Goal: Complete application form

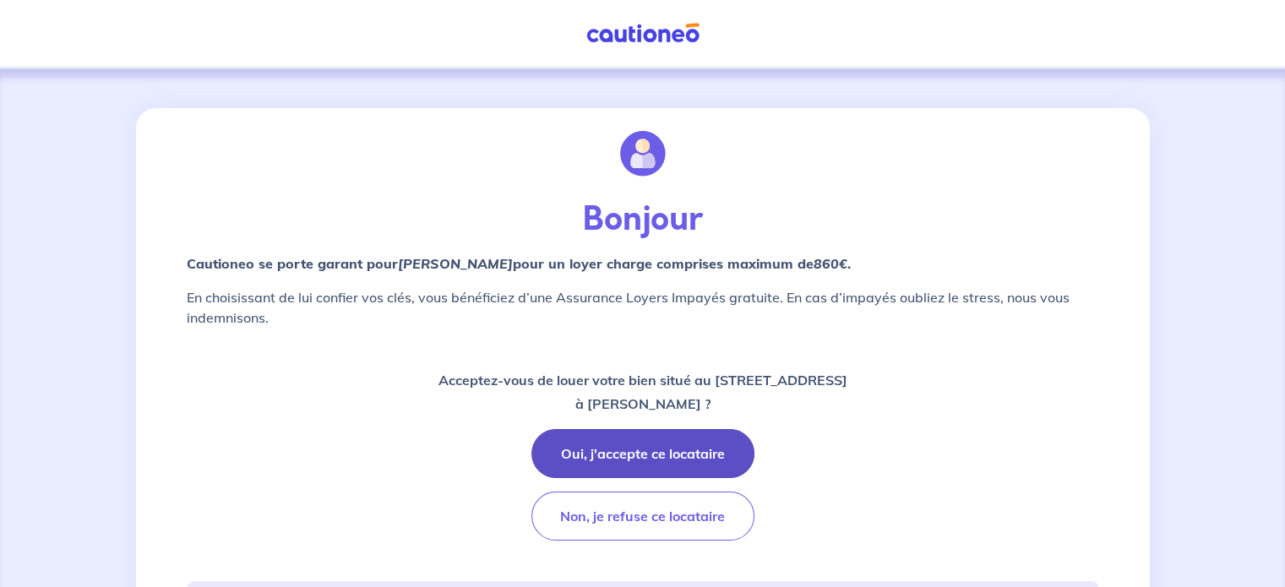
click at [654, 438] on button "Oui, j'accepte ce locataire" at bounding box center [642, 453] width 223 height 49
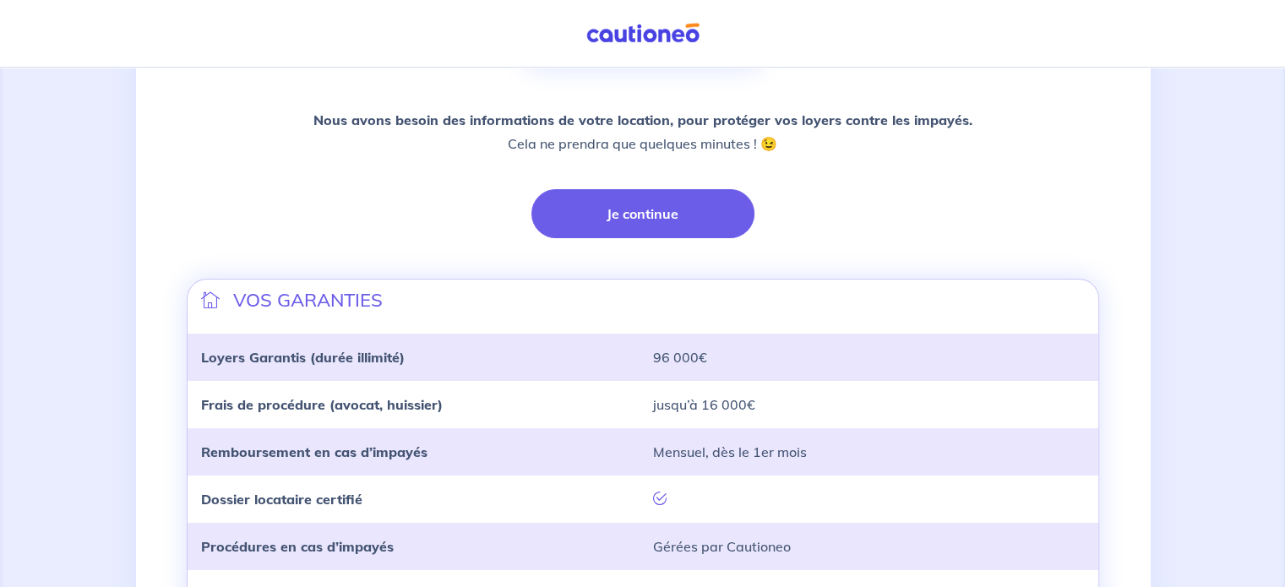
scroll to position [384, 0]
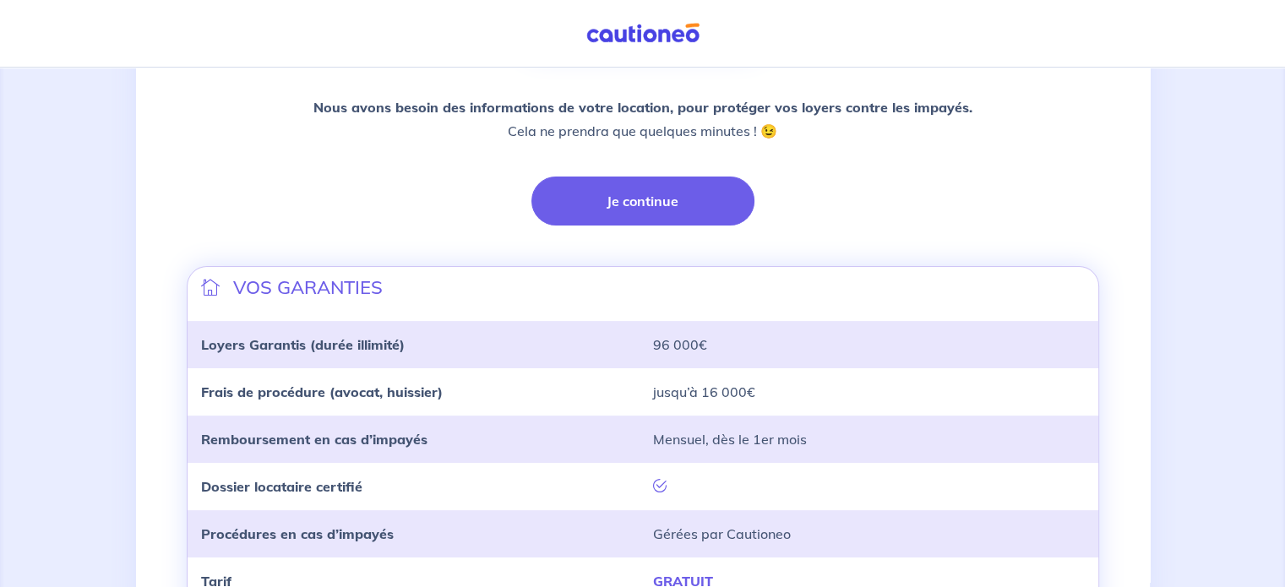
click at [615, 226] on div "Vous avez accepté de louer à [PERSON_NAME] SON LOYER MAXIMUM CHARGES COMPRISES …" at bounding box center [643, 205] width 933 height 963
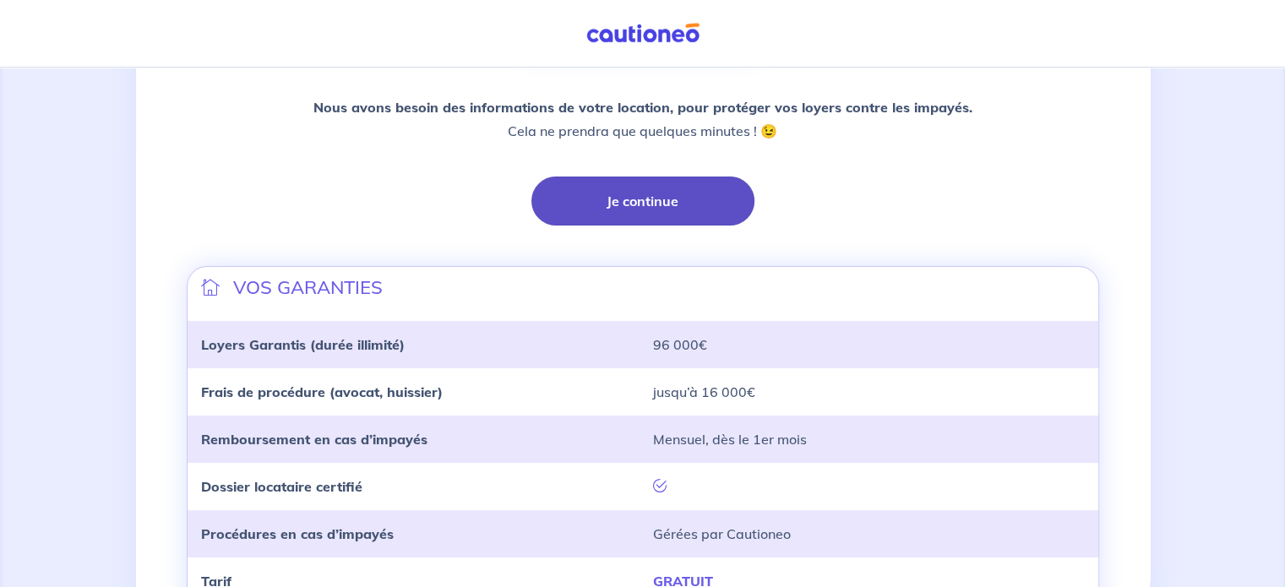
click at [633, 203] on button "Je continue" at bounding box center [642, 201] width 223 height 49
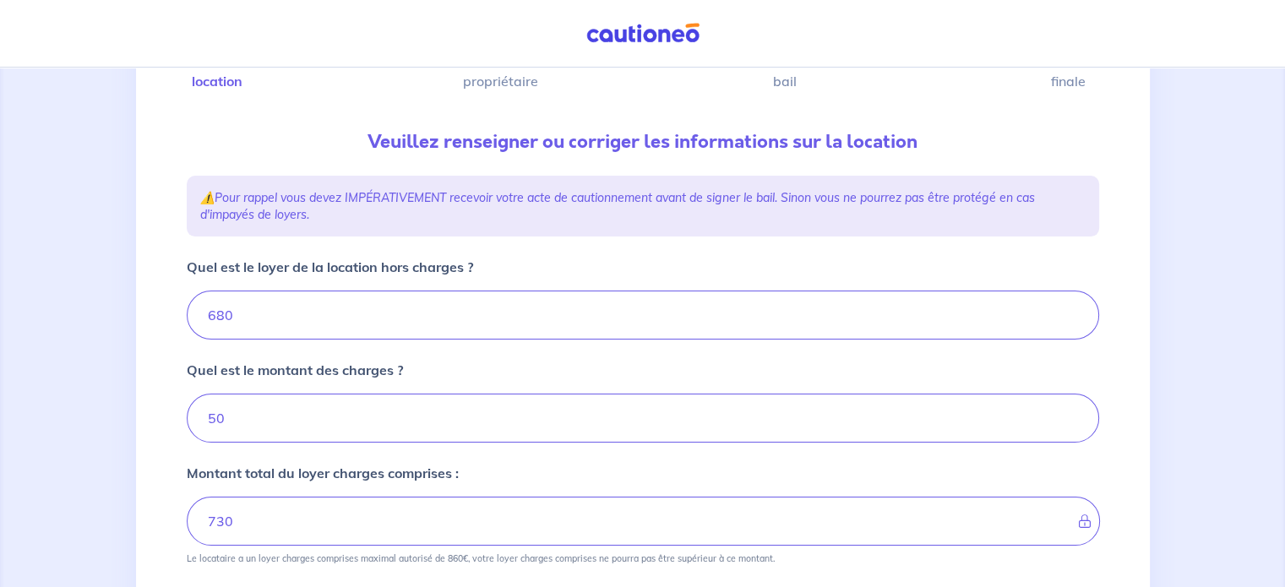
type input "730"
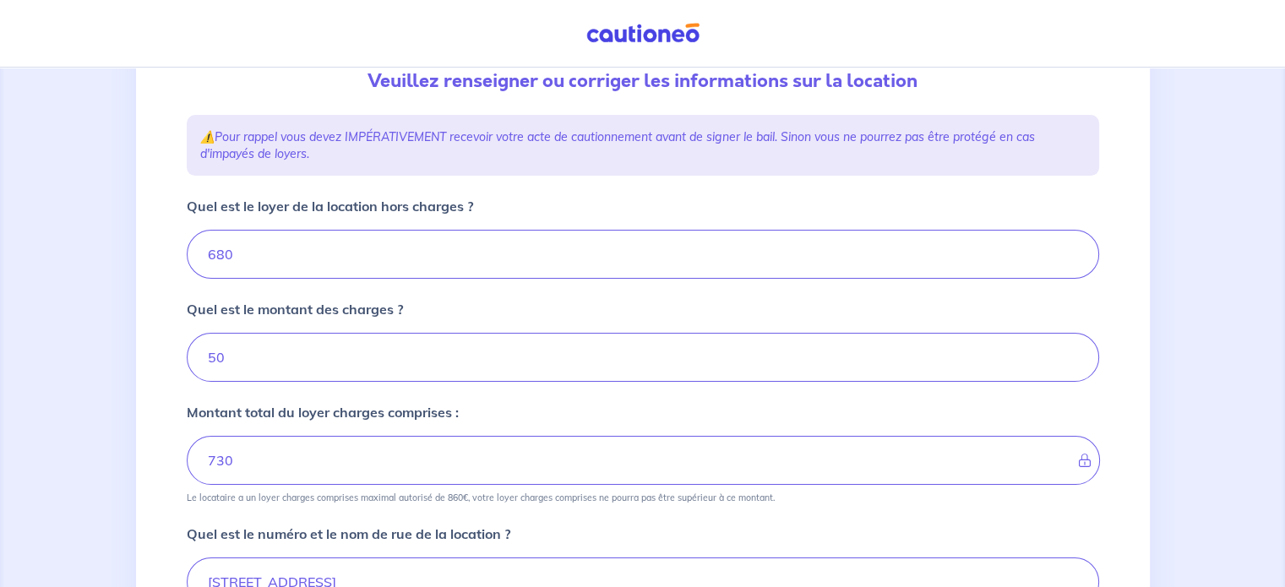
scroll to position [206, 0]
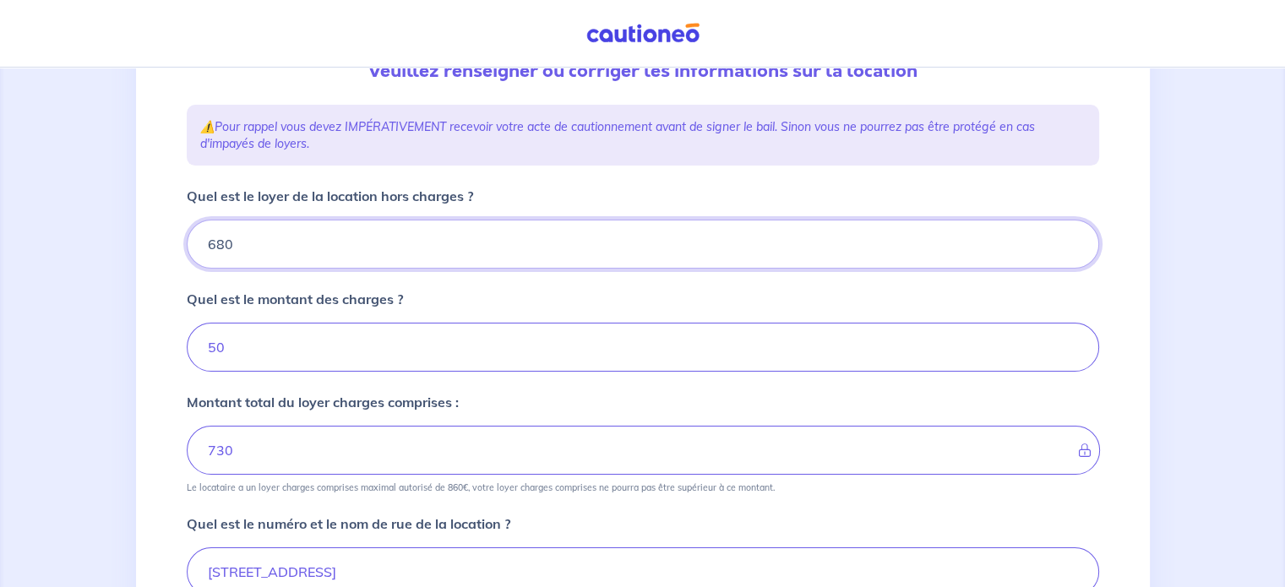
click at [251, 237] on input "Quel est le loyer de la location hors charges ?" at bounding box center [643, 244] width 913 height 49
type input "6"
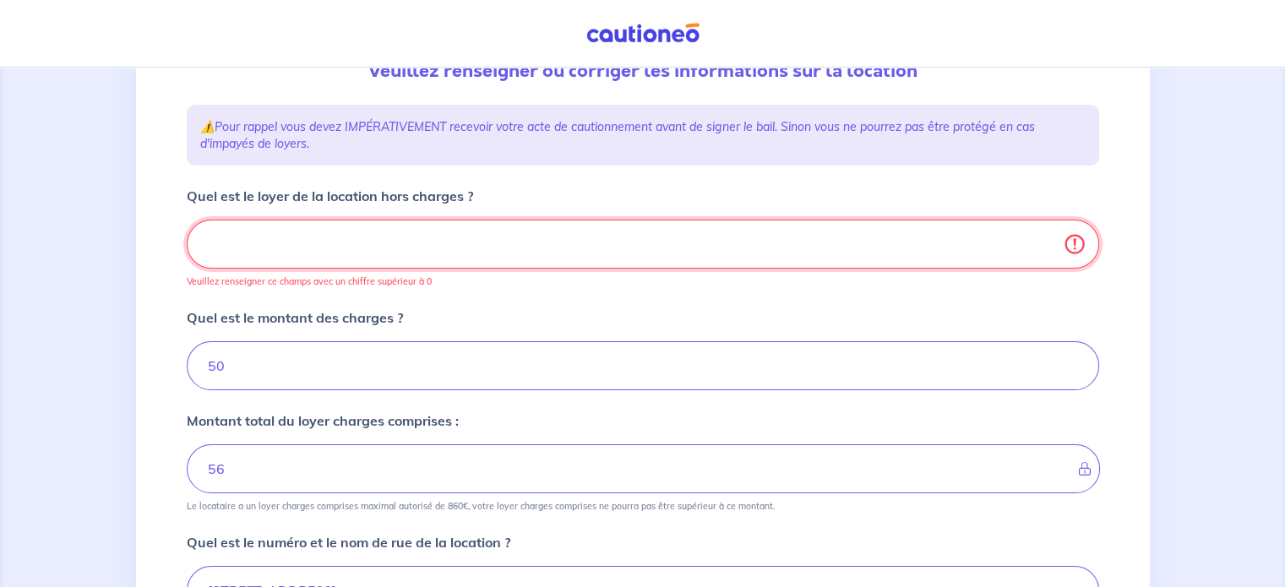
type input "50"
click at [251, 237] on input "Quel est le loyer de la location hors charges ?" at bounding box center [643, 244] width 913 height 49
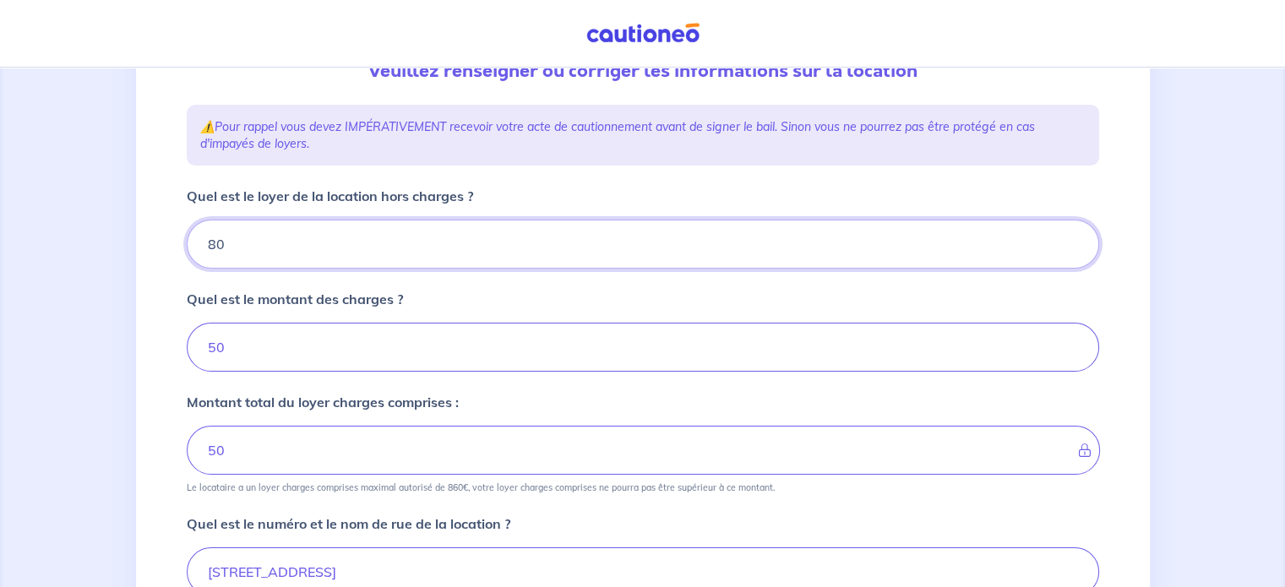
type input "800"
type input "850"
click at [171, 365] on div "1 2 3 4 Informations location Informations propriétaire Informations bail Valid…" at bounding box center [643, 475] width 1014 height 1146
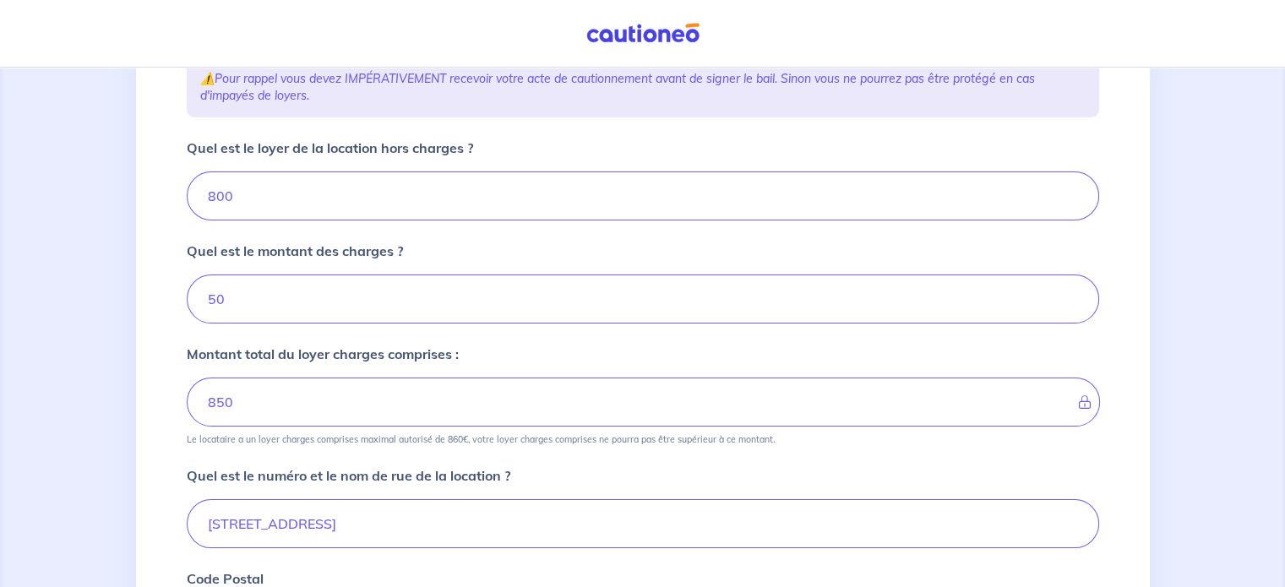
scroll to position [264, 0]
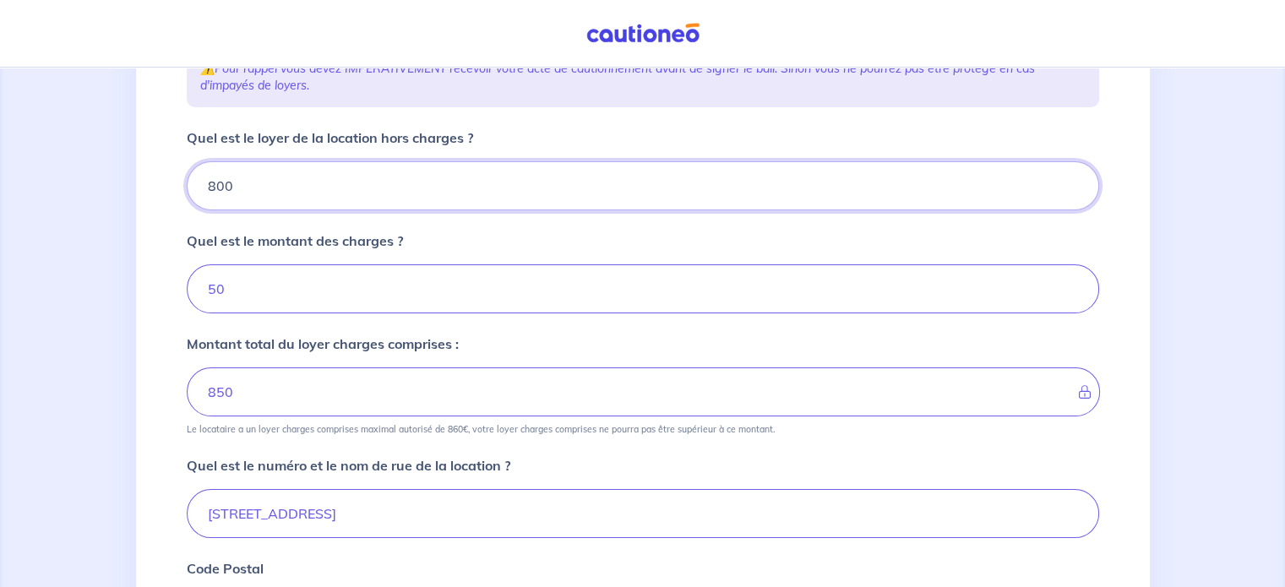
click at [277, 188] on input "800" at bounding box center [643, 185] width 913 height 49
type input "8"
type input "58"
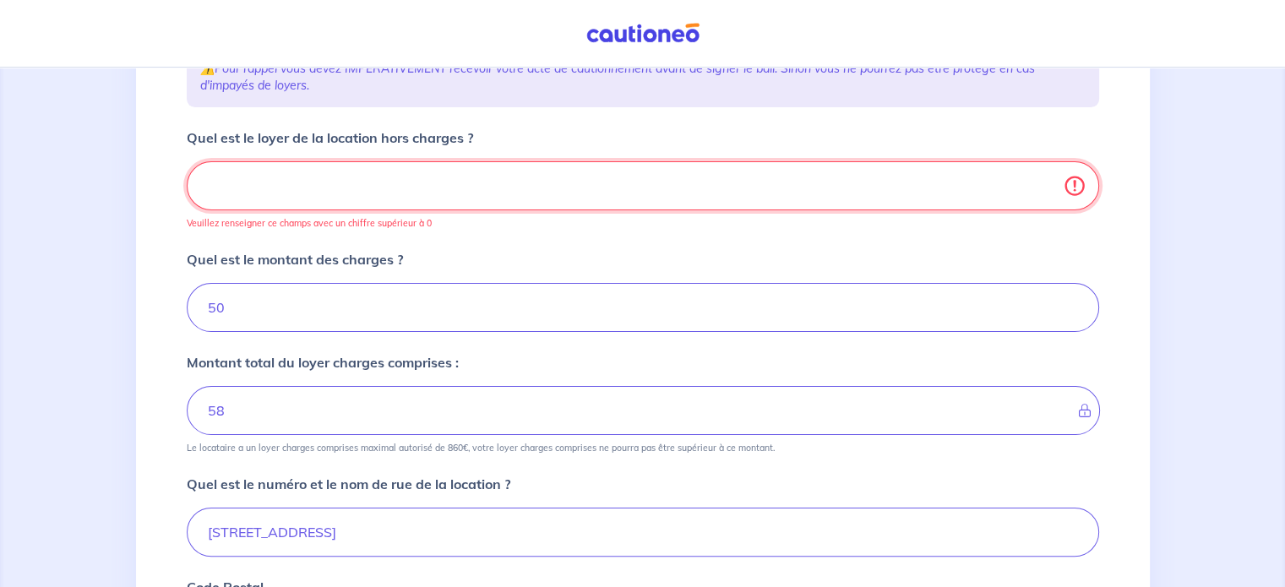
type input "50"
type input "8"
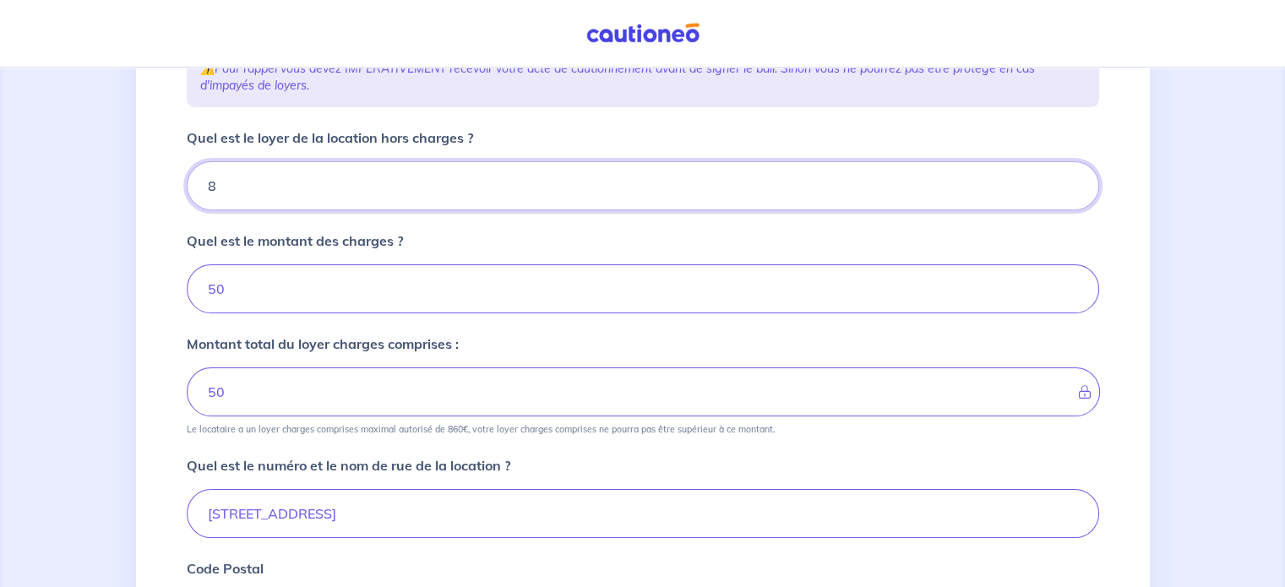
type input "58"
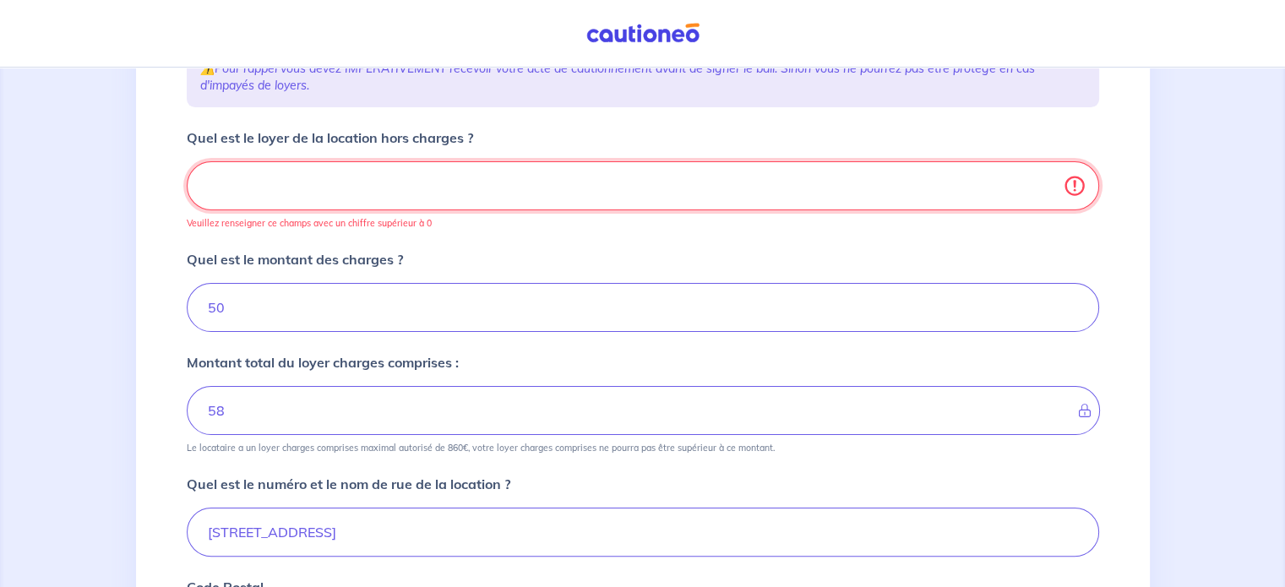
type input "50"
type input "8"
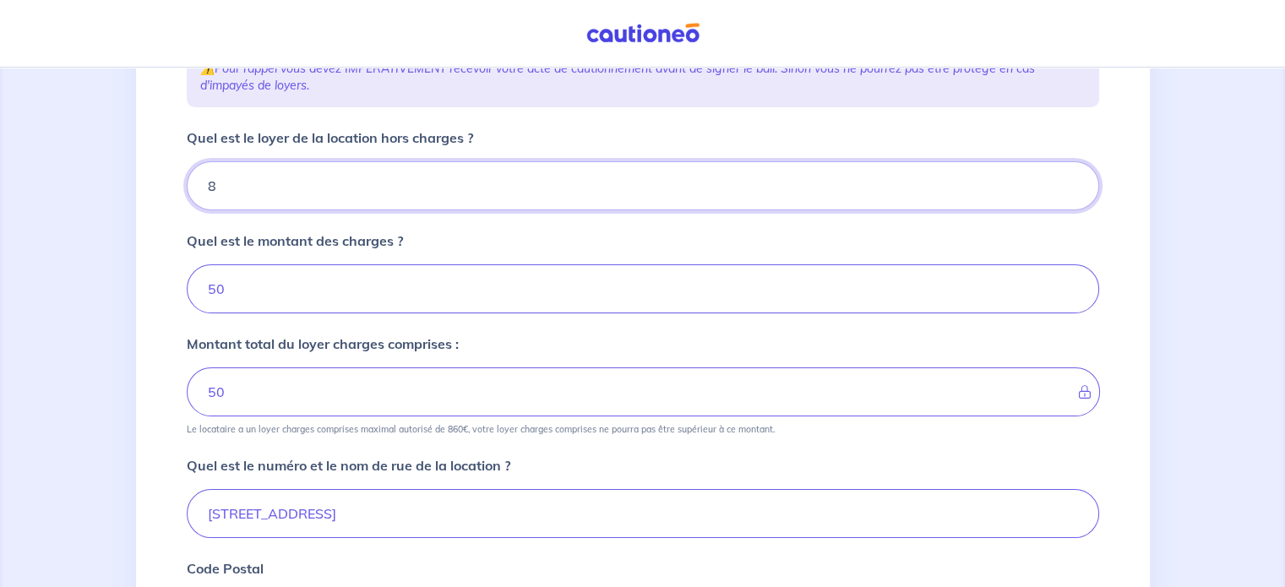
type input "58"
type input "860"
type input "910"
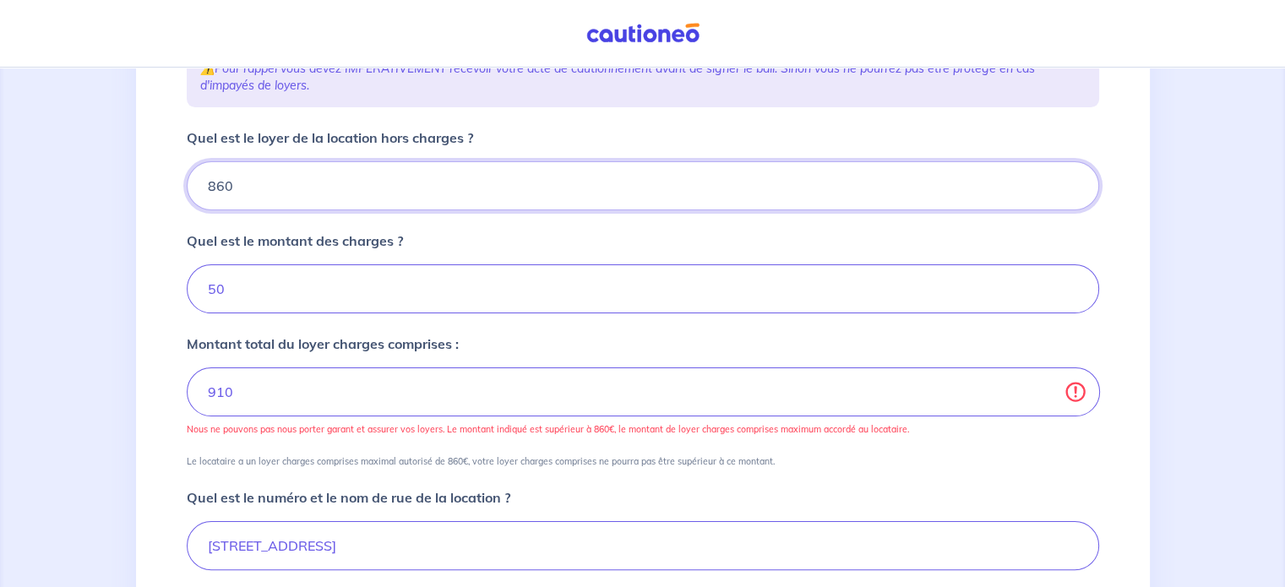
type input "860"
click at [143, 321] on div "1 2 3 4 Informations location Informations propriétaire Informations bail Valid…" at bounding box center [643, 433] width 1014 height 1178
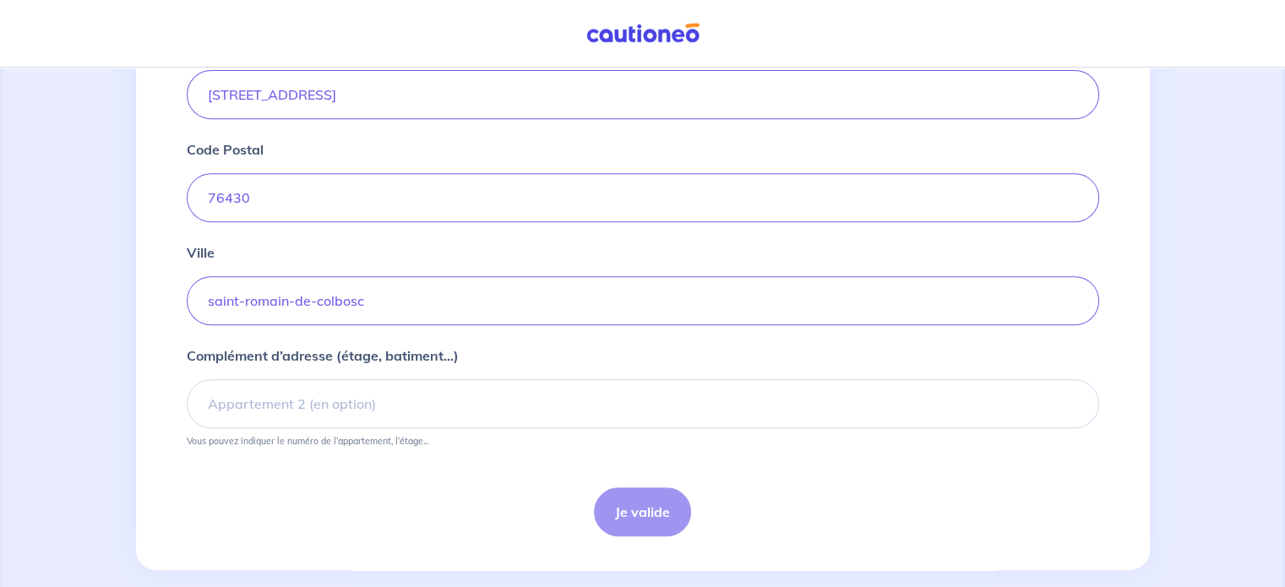
scroll to position [737, 0]
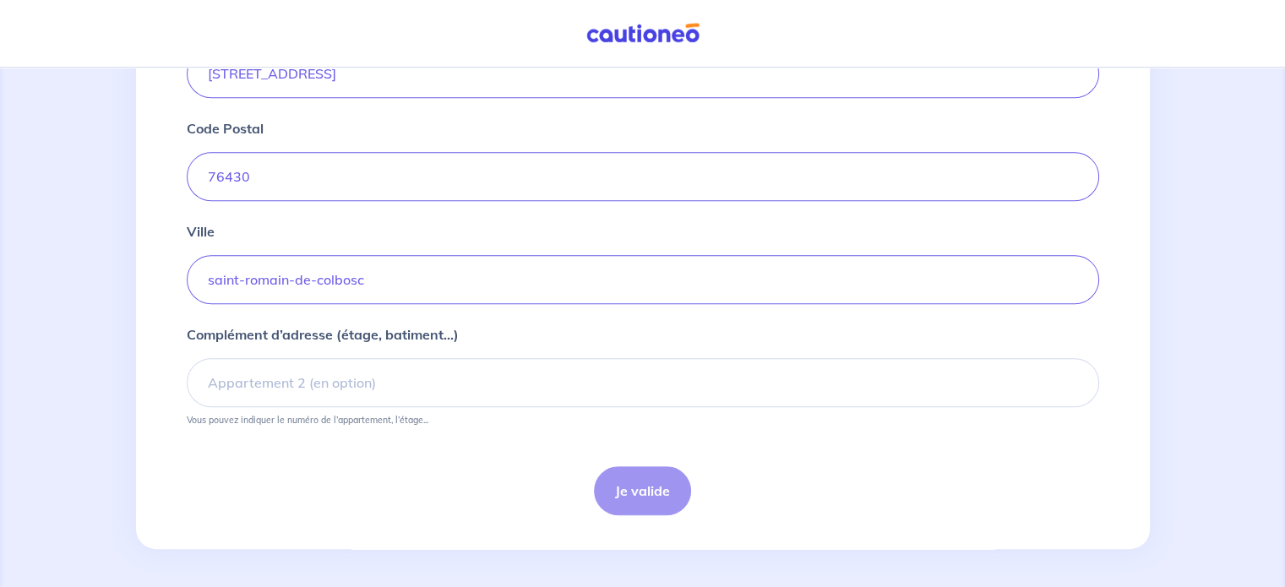
click at [646, 498] on div "Je valide" at bounding box center [643, 490] width 913 height 49
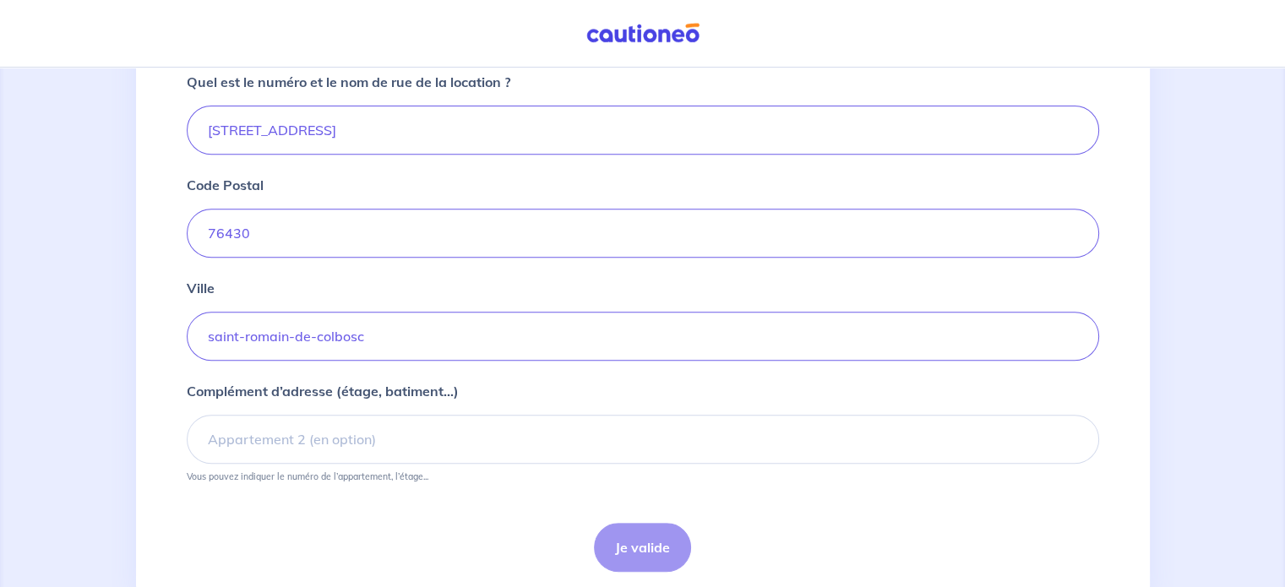
scroll to position [700, 0]
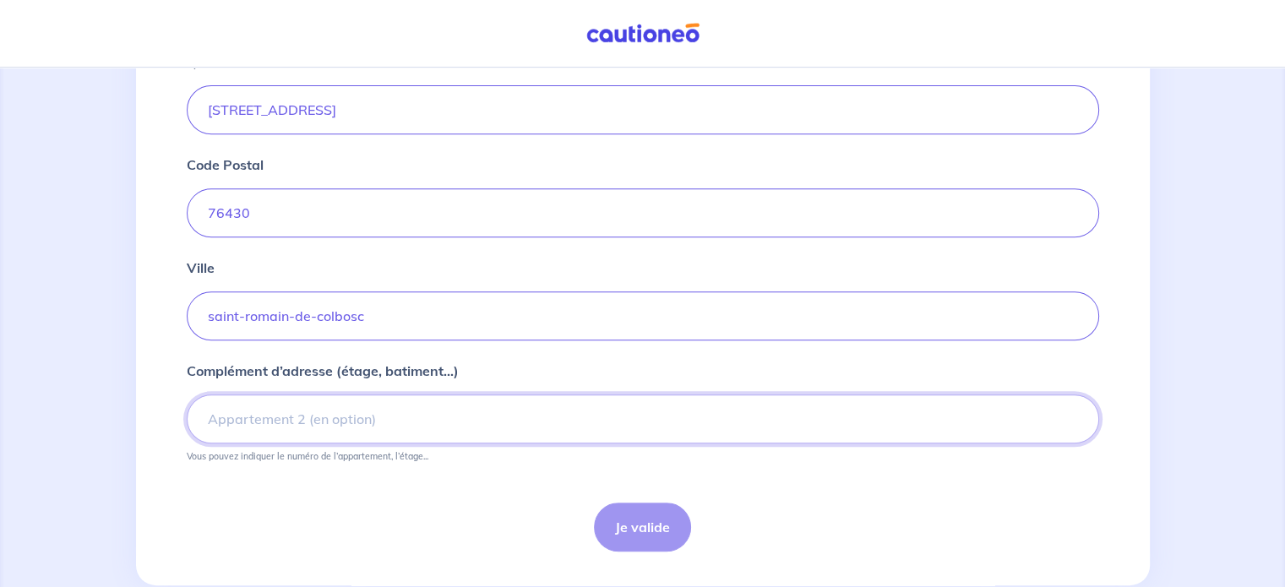
click at [580, 434] on input "Complément d’adresse (étage, batiment...)" at bounding box center [643, 419] width 913 height 49
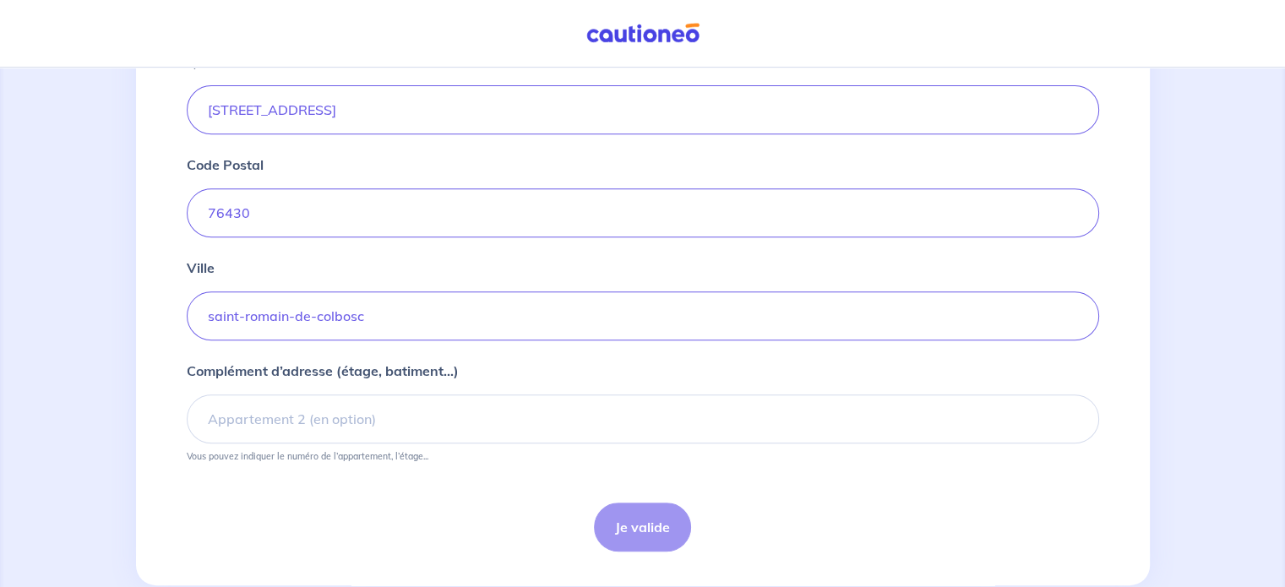
click at [615, 510] on div "Je valide" at bounding box center [643, 527] width 913 height 49
click at [624, 516] on div "Je valide" at bounding box center [643, 527] width 913 height 49
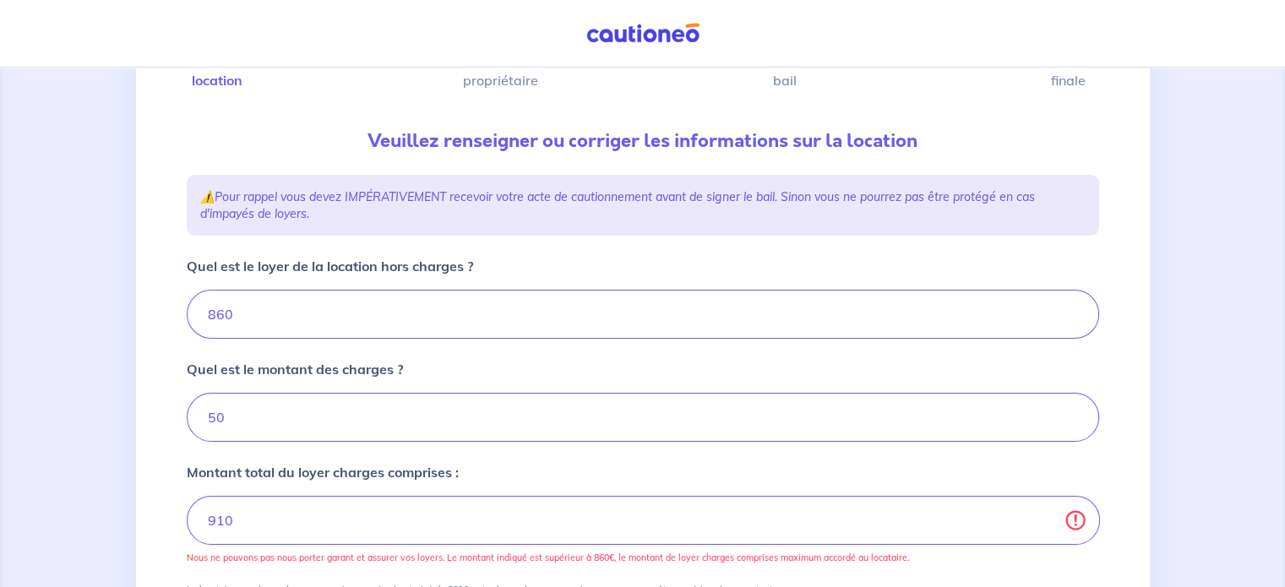
scroll to position [0, 0]
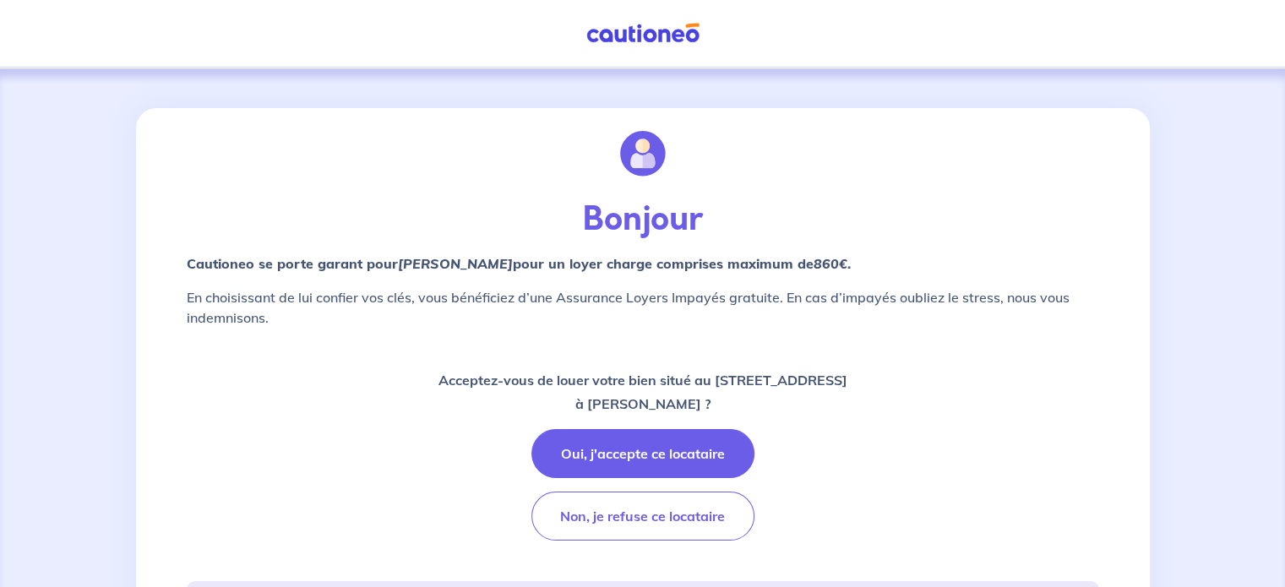
click at [1281, 376] on div "Bonjour Cautioneo se porte garant pour [PERSON_NAME]  pour un loyer charge comp…" at bounding box center [642, 532] width 1285 height 929
